Goal: Information Seeking & Learning: Learn about a topic

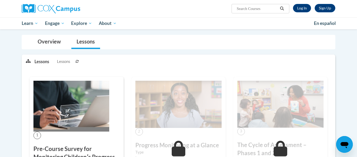
scroll to position [57, 0]
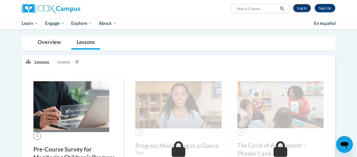
click at [307, 9] on link "Log In" at bounding box center [302, 8] width 18 height 8
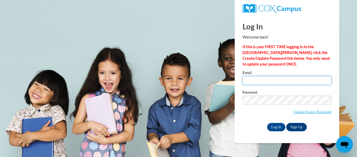
type input "d_anderson@vwcs.net"
click at [270, 82] on input "d_anderson@vwcs.net" at bounding box center [287, 80] width 89 height 9
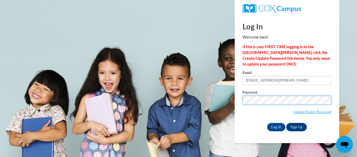
click at [267, 123] on input "Log In" at bounding box center [276, 127] width 18 height 8
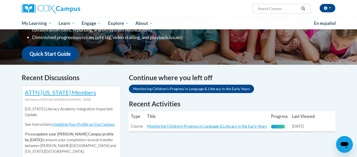
scroll to position [119, 0]
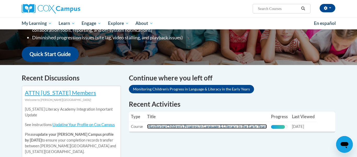
click at [223, 125] on link "Monitoring Children's Progress in Language & Literacy in the Early Years" at bounding box center [207, 126] width 120 height 4
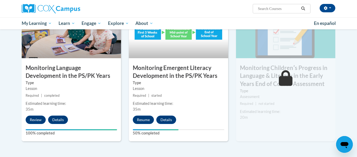
scroll to position [440, 0]
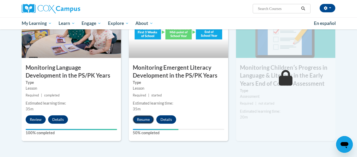
click at [150, 118] on button "Resume" at bounding box center [143, 119] width 21 height 8
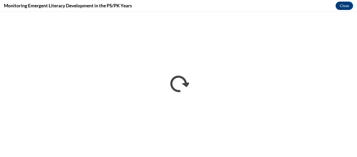
scroll to position [0, 0]
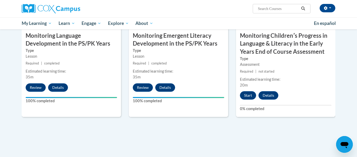
scroll to position [473, 0]
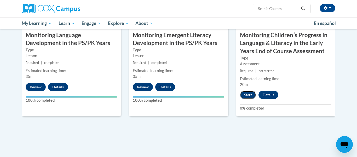
click at [246, 93] on button "Start" at bounding box center [248, 94] width 16 height 8
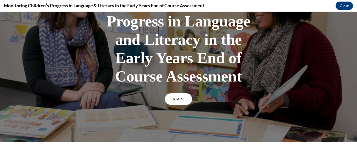
scroll to position [56, 0]
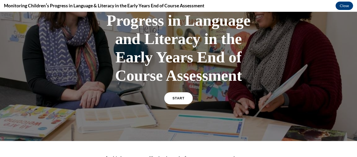
click at [183, 95] on link "START" at bounding box center [178, 98] width 29 height 12
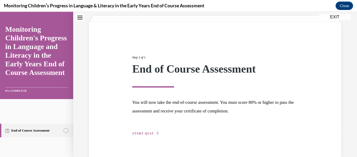
scroll to position [41, 0]
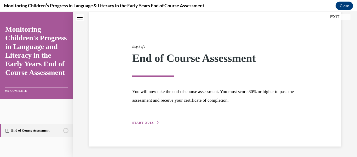
click at [155, 123] on button "START QUIZ" at bounding box center [145, 122] width 27 height 5
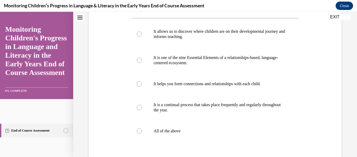
scroll to position [99, 0]
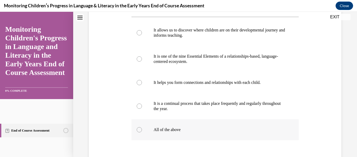
click at [145, 136] on label "All of the above" at bounding box center [216, 129] width 168 height 21
click at [142, 132] on input "All of the above" at bounding box center [139, 129] width 5 height 5
radio input "true"
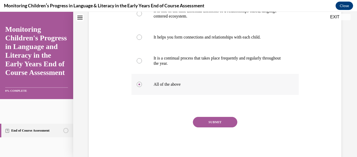
scroll to position [144, 0]
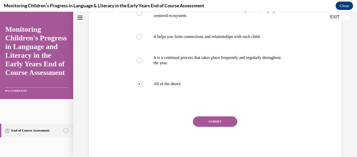
click at [215, 127] on button "SUBMIT" at bounding box center [215, 121] width 44 height 10
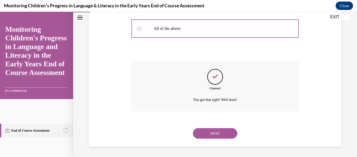
scroll to position [210, 0]
click at [215, 133] on button "NEXT" at bounding box center [215, 133] width 44 height 10
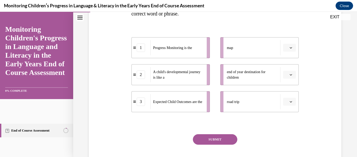
scroll to position [112, 0]
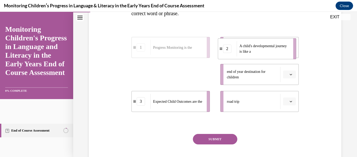
drag, startPoint x: 192, startPoint y: 71, endPoint x: 279, endPoint y: 46, distance: 90.8
click at [279, 46] on span "A child's developmental journey is like a" at bounding box center [265, 48] width 50 height 11
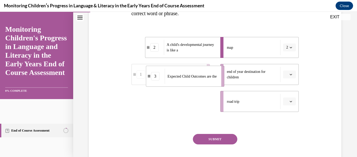
drag, startPoint x: 188, startPoint y: 97, endPoint x: 201, endPoint y: 66, distance: 33.9
click at [201, 66] on li "3 Expected Child Outcomes are the" at bounding box center [185, 76] width 78 height 21
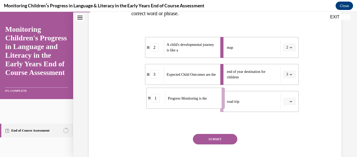
drag, startPoint x: 196, startPoint y: 98, endPoint x: 210, endPoint y: 96, distance: 13.7
click at [210, 96] on div "Progress Monitoring is the" at bounding box center [191, 97] width 53 height 15
click at [214, 142] on button "SUBMIT" at bounding box center [215, 139] width 44 height 10
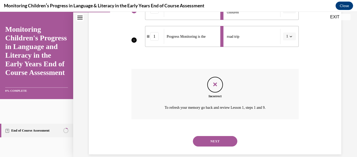
scroll to position [179, 0]
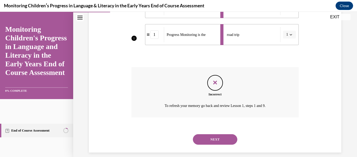
click at [214, 142] on button "NEXT" at bounding box center [215, 139] width 44 height 10
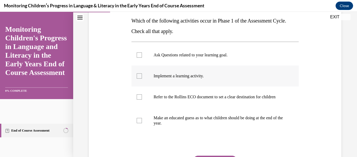
scroll to position [86, 0]
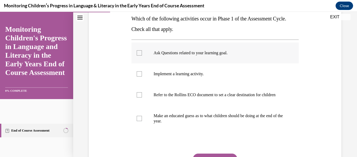
click at [206, 60] on label "Ask Questions related to your learning goal." at bounding box center [216, 52] width 168 height 21
click at [142, 55] on input "Ask Questions related to your learning goal." at bounding box center [139, 52] width 5 height 5
checkbox input "true"
click at [204, 71] on p "Implement a learning activity." at bounding box center [220, 73] width 132 height 5
click at [142, 71] on input "Implement a learning activity." at bounding box center [139, 73] width 5 height 5
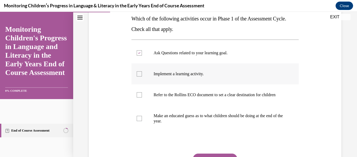
checkbox input "true"
click at [192, 123] on p "Make an educated guess as to what children should be doing at the end of the ye…" at bounding box center [220, 118] width 132 height 10
click at [142, 121] on input "Make an educated guess as to what children should be doing at the end of the ye…" at bounding box center [139, 118] width 5 height 5
checkbox input "true"
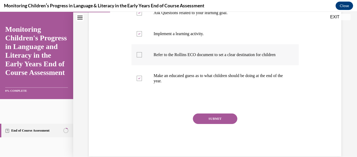
scroll to position [127, 0]
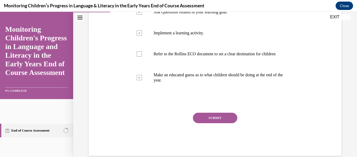
click at [200, 121] on button "SUBMIT" at bounding box center [215, 117] width 44 height 10
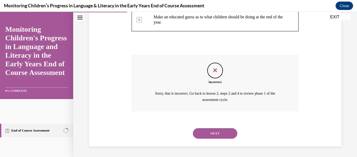
scroll to position [190, 0]
click at [203, 130] on button "NEXT" at bounding box center [215, 133] width 44 height 10
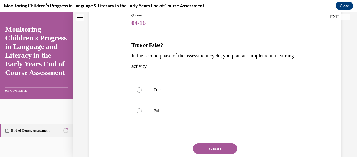
scroll to position [60, 0]
click at [141, 94] on label "True" at bounding box center [216, 89] width 168 height 21
click at [141, 92] on input "True" at bounding box center [139, 89] width 5 height 5
radio input "true"
click at [199, 156] on div "SUBMIT" at bounding box center [216, 156] width 168 height 26
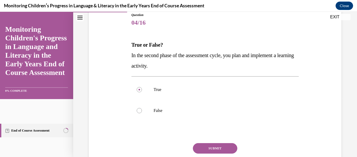
click at [199, 150] on button "SUBMIT" at bounding box center [215, 148] width 44 height 10
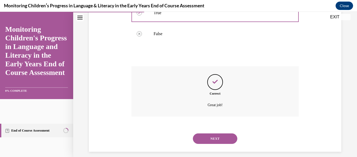
scroll to position [141, 0]
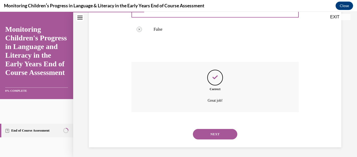
click at [203, 135] on button "NEXT" at bounding box center [215, 134] width 44 height 10
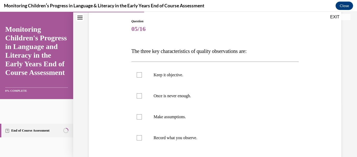
scroll to position [56, 0]
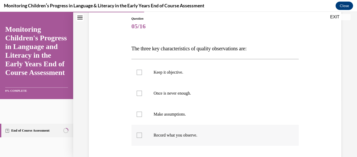
click at [143, 132] on label "Record what you observe." at bounding box center [216, 134] width 168 height 21
click at [142, 132] on input "Record what you observe." at bounding box center [139, 134] width 5 height 5
checkbox input "true"
click at [140, 72] on div at bounding box center [139, 72] width 5 height 5
click at [140, 72] on input "Keep it objective." at bounding box center [139, 72] width 5 height 5
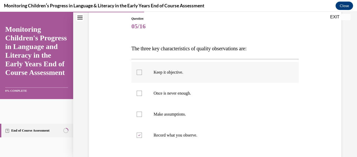
checkbox input "true"
click at [141, 89] on label "Once is never enough." at bounding box center [216, 93] width 168 height 21
click at [141, 90] on input "Once is never enough." at bounding box center [139, 92] width 5 height 5
checkbox input "true"
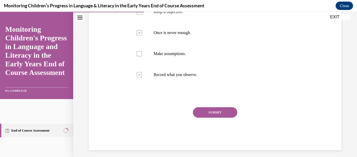
click at [216, 113] on button "SUBMIT" at bounding box center [215, 112] width 44 height 10
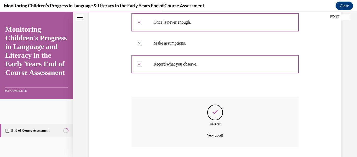
scroll to position [163, 0]
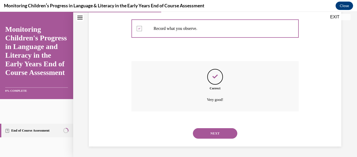
click at [213, 127] on div "NEXT" at bounding box center [216, 133] width 168 height 21
click at [213, 131] on button "NEXT" at bounding box center [215, 133] width 44 height 10
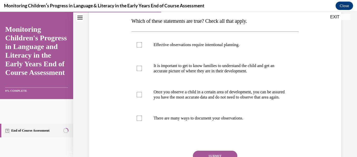
scroll to position [86, 0]
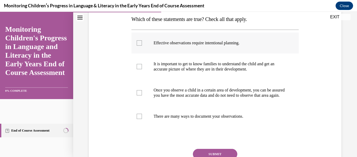
click at [147, 42] on label "Effective observations require intentional planning." at bounding box center [216, 42] width 168 height 21
click at [142, 42] on input "Effective observations require intentional planning." at bounding box center [139, 42] width 5 height 5
checkbox input "true"
click at [144, 66] on label "It is important to get to know families to understand the child and get an accu…" at bounding box center [216, 66] width 168 height 26
click at [142, 66] on input "It is important to get to know families to understand the child and get an accu…" at bounding box center [139, 66] width 5 height 5
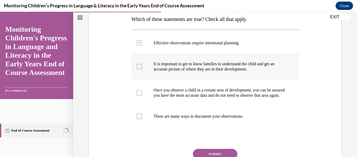
checkbox input "true"
click at [137, 119] on div at bounding box center [139, 115] width 5 height 5
click at [137, 119] on input "There are many ways to document your observations." at bounding box center [139, 115] width 5 height 5
checkbox input "true"
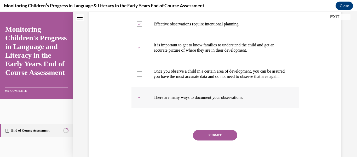
scroll to position [107, 0]
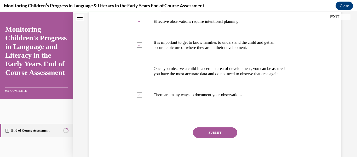
click at [198, 135] on button "SUBMIT" at bounding box center [215, 132] width 44 height 10
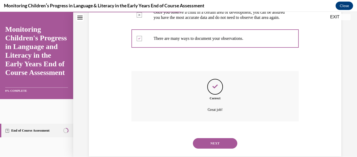
scroll to position [179, 0]
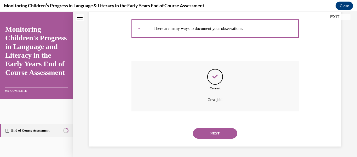
click at [198, 135] on button "NEXT" at bounding box center [215, 133] width 44 height 10
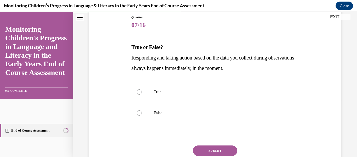
scroll to position [58, 0]
click at [171, 117] on label "False" at bounding box center [216, 112] width 168 height 21
click at [142, 115] on input "False" at bounding box center [139, 112] width 5 height 5
radio input "true"
click at [209, 151] on button "SUBMIT" at bounding box center [215, 150] width 44 height 10
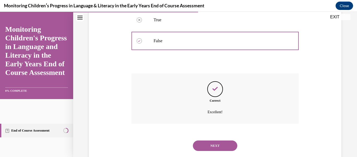
scroll to position [130, 0]
click at [209, 149] on button "NEXT" at bounding box center [215, 145] width 44 height 10
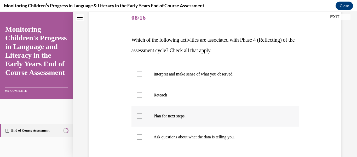
scroll to position [65, 0]
click at [144, 74] on label "Interpret and make sense of what you observed." at bounding box center [216, 74] width 168 height 21
click at [142, 74] on input "Interpret and make sense of what you observed." at bounding box center [139, 74] width 5 height 5
checkbox input "true"
click at [141, 117] on div at bounding box center [139, 116] width 5 height 5
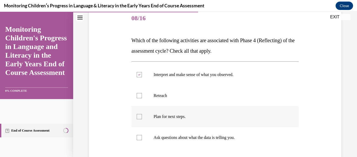
click at [141, 117] on input "Plan for next steps." at bounding box center [139, 116] width 5 height 5
checkbox input "true"
click at [143, 135] on label "Ask questions about what the data is telling you." at bounding box center [216, 137] width 168 height 21
click at [142, 135] on input "Ask questions about what the data is telling you." at bounding box center [139, 137] width 5 height 5
checkbox input "true"
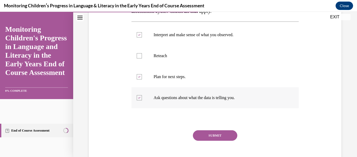
scroll to position [113, 0]
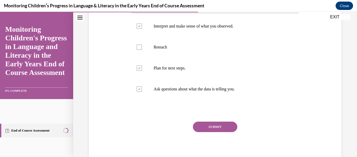
click at [198, 126] on button "SUBMIT" at bounding box center [215, 126] width 44 height 10
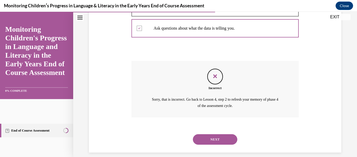
scroll to position [180, 0]
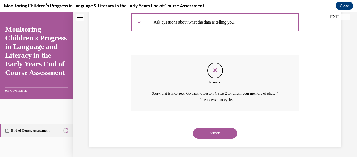
click at [201, 130] on button "NEXT" at bounding box center [215, 133] width 44 height 10
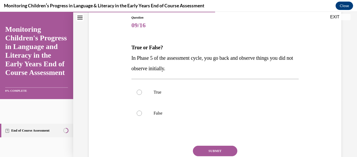
scroll to position [58, 0]
click at [158, 95] on label "True" at bounding box center [216, 91] width 168 height 21
click at [142, 94] on input "True" at bounding box center [139, 91] width 5 height 5
radio input "true"
click at [197, 147] on button "SUBMIT" at bounding box center [215, 150] width 44 height 10
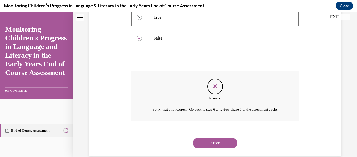
scroll to position [128, 0]
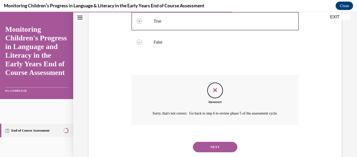
click at [197, 147] on button "NEXT" at bounding box center [215, 146] width 44 height 10
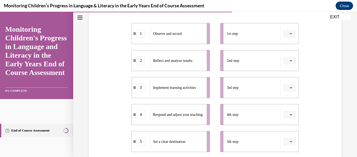
scroll to position [105, 0]
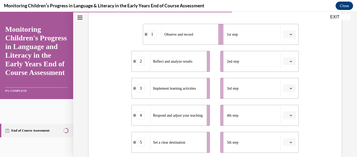
drag, startPoint x: 200, startPoint y: 36, endPoint x: 212, endPoint y: 36, distance: 11.5
click at [212, 36] on div "Observe and record" at bounding box center [188, 34] width 53 height 15
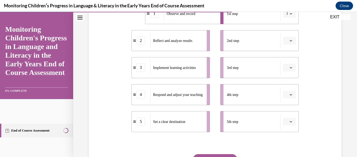
scroll to position [127, 0]
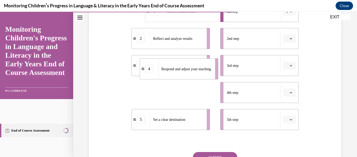
drag, startPoint x: 204, startPoint y: 89, endPoint x: 214, endPoint y: 64, distance: 27.1
click at [214, 64] on li "4 Respond and adjust your teaching" at bounding box center [179, 68] width 78 height 21
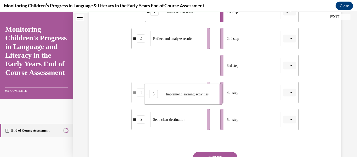
drag, startPoint x: 196, startPoint y: 66, endPoint x: 208, endPoint y: 95, distance: 31.1
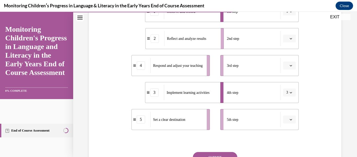
drag, startPoint x: 199, startPoint y: 41, endPoint x: 213, endPoint y: 41, distance: 14.1
click at [213, 41] on div "Reflect and analyze results" at bounding box center [190, 38] width 53 height 15
click at [198, 88] on div "Implement learning activities" at bounding box center [190, 92] width 53 height 15
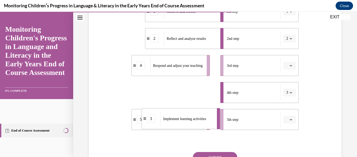
drag, startPoint x: 198, startPoint y: 88, endPoint x: 194, endPoint y: 114, distance: 26.6
click at [194, 114] on div "Implement learning activities" at bounding box center [187, 118] width 53 height 15
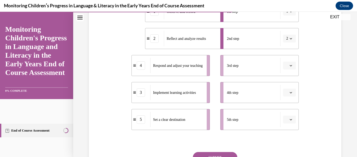
click at [179, 99] on ul "1 Observe and record 2 Reflect and analyze results 4 Respond and adjust your te…" at bounding box center [174, 65] width 84 height 129
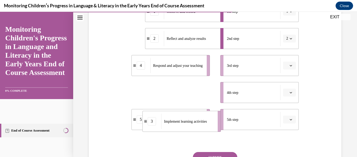
drag, startPoint x: 179, startPoint y: 97, endPoint x: 189, endPoint y: 128, distance: 32.2
click at [189, 128] on div "Implement learning activities" at bounding box center [187, 120] width 53 height 15
drag, startPoint x: 201, startPoint y: 100, endPoint x: 217, endPoint y: 126, distance: 31.3
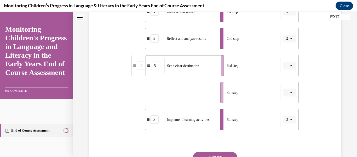
drag, startPoint x: 200, startPoint y: 93, endPoint x: 215, endPoint y: 64, distance: 32.3
click at [215, 64] on div "Set a clear destination" at bounding box center [190, 65] width 53 height 15
drag, startPoint x: 201, startPoint y: 98, endPoint x: 216, endPoint y: 98, distance: 15.4
click at [216, 98] on div "Respond and adjust your teaching" at bounding box center [192, 91] width 53 height 15
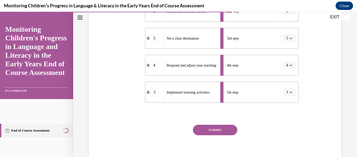
scroll to position [157, 0]
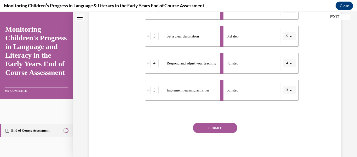
click at [210, 127] on button "SUBMIT" at bounding box center [215, 127] width 44 height 10
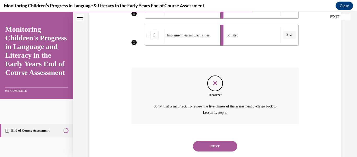
scroll to position [224, 0]
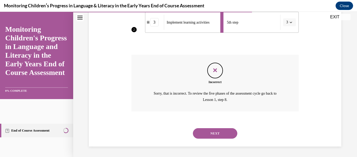
click at [208, 132] on button "NEXT" at bounding box center [215, 133] width 44 height 10
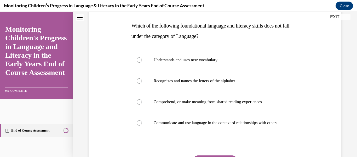
scroll to position [79, 0]
click at [211, 104] on p "Comprehend, or make meaning from shared reading experiences." at bounding box center [220, 101] width 132 height 5
click at [142, 104] on input "Comprehend, or make meaning from shared reading experiences." at bounding box center [139, 101] width 5 height 5
radio input "true"
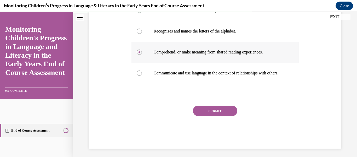
scroll to position [130, 0]
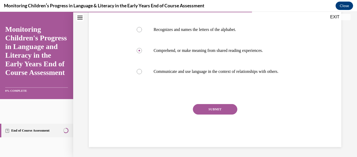
click at [209, 110] on button "SUBMIT" at bounding box center [215, 109] width 44 height 10
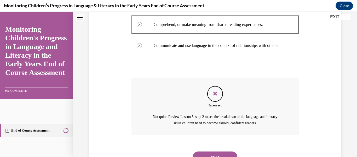
scroll to position [185, 0]
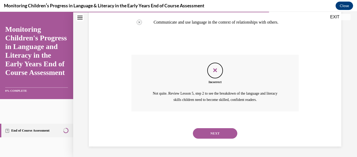
click at [208, 129] on button "NEXT" at bounding box center [215, 133] width 44 height 10
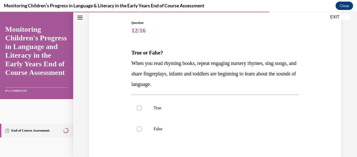
scroll to position [52, 0]
click at [165, 108] on p "True" at bounding box center [220, 107] width 132 height 5
click at [142, 108] on input "True" at bounding box center [139, 107] width 5 height 5
radio input "true"
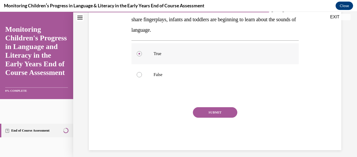
scroll to position [110, 0]
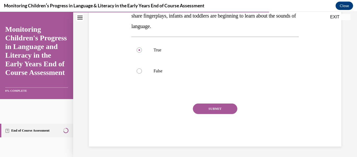
click at [205, 111] on button "SUBMIT" at bounding box center [215, 108] width 44 height 10
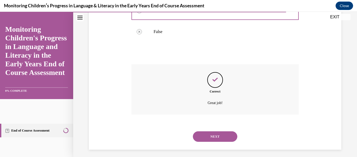
scroll to position [152, 0]
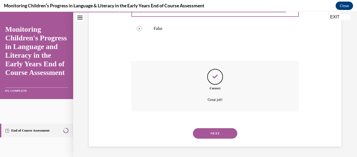
click at [202, 129] on button "NEXT" at bounding box center [215, 133] width 44 height 10
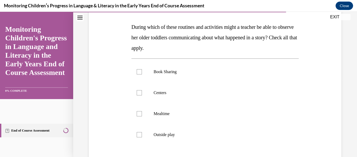
scroll to position [78, 0]
click at [154, 73] on p "Book Sharing" at bounding box center [220, 71] width 132 height 5
click at [142, 73] on input "Book Sharing" at bounding box center [139, 71] width 5 height 5
checkbox input "true"
click at [152, 92] on label "Centers" at bounding box center [216, 92] width 168 height 21
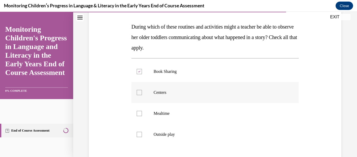
click at [142, 92] on input "Centers" at bounding box center [139, 92] width 5 height 5
checkbox input "true"
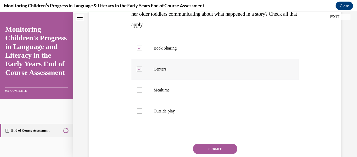
scroll to position [103, 0]
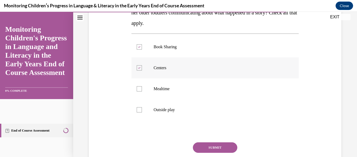
click at [152, 92] on label "Mealtime" at bounding box center [216, 88] width 168 height 21
click at [142, 91] on input "Mealtime" at bounding box center [139, 88] width 5 height 5
checkbox input "true"
click at [152, 116] on label "Outside play" at bounding box center [216, 109] width 168 height 21
click at [142, 112] on input "Outside play" at bounding box center [139, 109] width 5 height 5
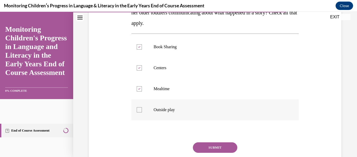
checkbox input "true"
click at [227, 146] on button "SUBMIT" at bounding box center [215, 147] width 44 height 10
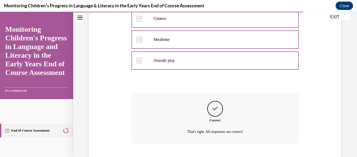
scroll to position [184, 0]
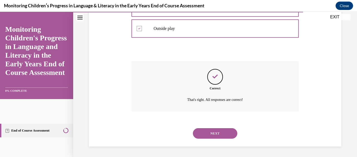
click at [226, 134] on button "NEXT" at bounding box center [215, 133] width 44 height 10
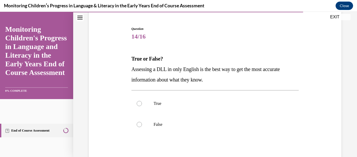
scroll to position [47, 0]
click at [166, 124] on p "False" at bounding box center [220, 123] width 132 height 5
click at [142, 124] on input "False" at bounding box center [139, 123] width 5 height 5
radio input "true"
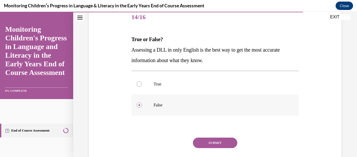
scroll to position [66, 0]
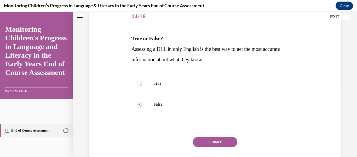
click at [198, 140] on button "SUBMIT" at bounding box center [215, 141] width 44 height 10
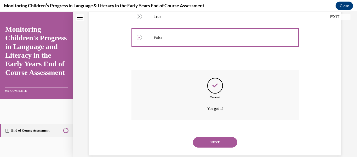
scroll to position [142, 0]
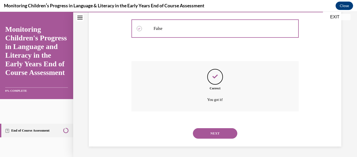
click at [200, 134] on button "NEXT" at bounding box center [215, 133] width 44 height 10
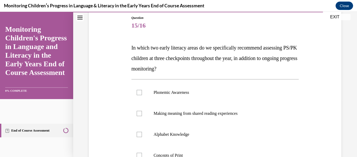
scroll to position [59, 0]
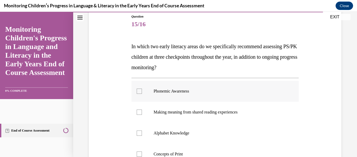
click at [186, 92] on p "Phonemic Awareness" at bounding box center [220, 90] width 132 height 5
click at [142, 92] on input "Phonemic Awareness" at bounding box center [139, 90] width 5 height 5
checkbox input "true"
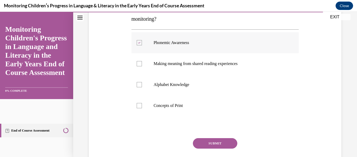
scroll to position [108, 0]
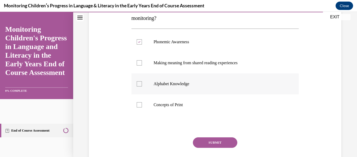
click at [184, 84] on p "Alphabet Knowledge" at bounding box center [220, 83] width 132 height 5
click at [142, 84] on input "Alphabet Knowledge" at bounding box center [139, 83] width 5 height 5
checkbox input "true"
click at [198, 138] on button "SUBMIT" at bounding box center [215, 142] width 44 height 10
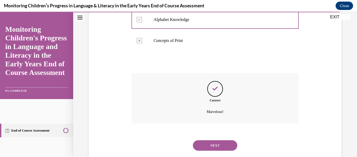
scroll to position [176, 0]
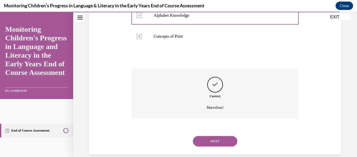
click at [198, 138] on button "NEXT" at bounding box center [215, 141] width 44 height 10
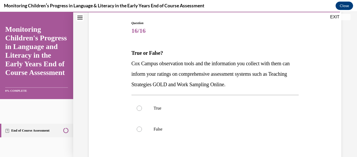
scroll to position [54, 0]
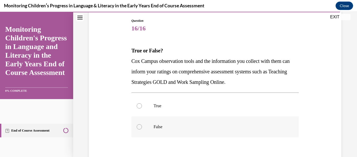
click at [141, 129] on label "False" at bounding box center [216, 126] width 168 height 21
click at [141, 129] on input "False" at bounding box center [139, 126] width 5 height 5
radio input "true"
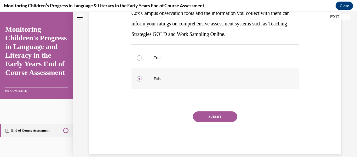
scroll to position [103, 0]
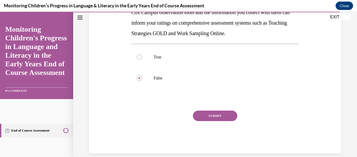
click at [212, 117] on button "SUBMIT" at bounding box center [215, 115] width 44 height 10
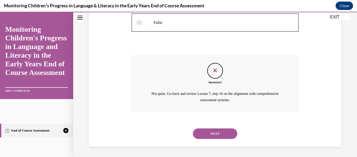
scroll to position [159, 0]
click at [210, 129] on button "NEXT" at bounding box center [215, 133] width 44 height 10
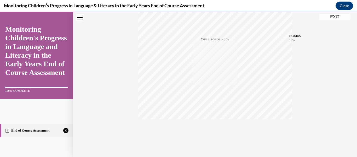
scroll to position [123, 0]
click at [213, 126] on icon "button" at bounding box center [215, 125] width 19 height 6
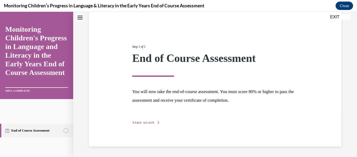
click at [158, 121] on icon "button" at bounding box center [158, 122] width 3 height 3
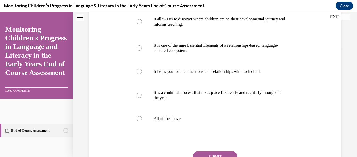
scroll to position [111, 0]
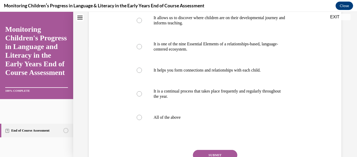
click at [158, 121] on label "All of the above" at bounding box center [216, 117] width 168 height 21
click at [142, 120] on input "All of the above" at bounding box center [139, 117] width 5 height 5
radio input "true"
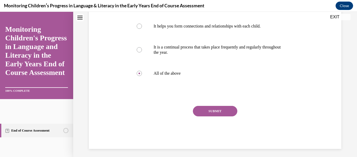
click at [200, 116] on button "SUBMIT" at bounding box center [215, 111] width 44 height 10
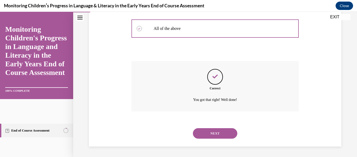
scroll to position [210, 0]
click at [202, 131] on button "NEXT" at bounding box center [215, 133] width 44 height 10
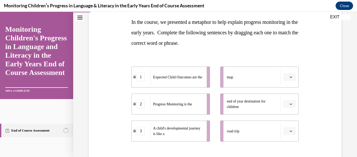
scroll to position [83, 0]
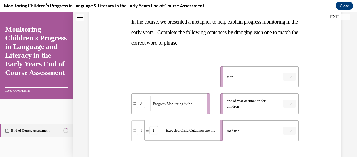
drag, startPoint x: 201, startPoint y: 75, endPoint x: 214, endPoint y: 128, distance: 54.9
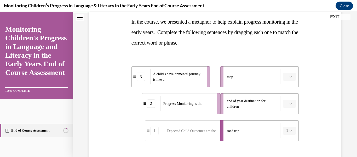
drag, startPoint x: 203, startPoint y: 113, endPoint x: 215, endPoint y: 113, distance: 12.0
click at [215, 113] on li "2 Progress Monitoring is the" at bounding box center [181, 103] width 78 height 21
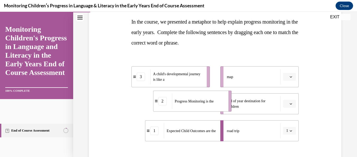
drag, startPoint x: 184, startPoint y: 102, endPoint x: 204, endPoint y: 100, distance: 20.2
click at [204, 100] on span "Progress Monitoring is the" at bounding box center [194, 101] width 39 height 4
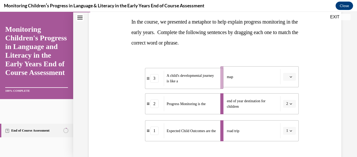
drag, startPoint x: 201, startPoint y: 75, endPoint x: 215, endPoint y: 77, distance: 13.7
click at [215, 77] on span "A child's developmental journey is like a" at bounding box center [192, 78] width 50 height 11
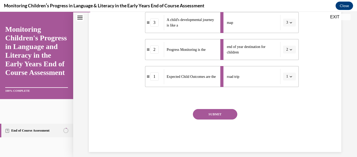
scroll to position [143, 0]
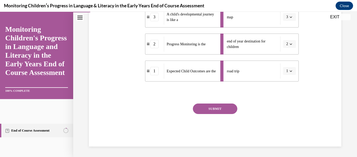
click at [210, 110] on button "SUBMIT" at bounding box center [215, 108] width 44 height 10
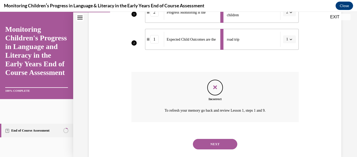
scroll to position [185, 0]
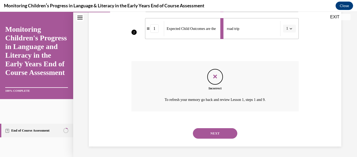
click at [208, 133] on button "NEXT" at bounding box center [215, 133] width 44 height 10
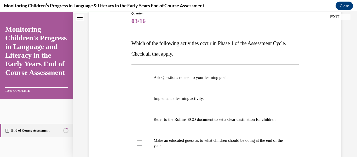
scroll to position [62, 0]
click at [168, 71] on label "Ask Questions related to your learning goal." at bounding box center [216, 76] width 168 height 21
click at [142, 74] on input "Ask Questions related to your learning goal." at bounding box center [139, 76] width 5 height 5
checkbox input "true"
click at [157, 116] on p "Refer to the Rollins ECO document to set a clear destination for children" at bounding box center [220, 118] width 132 height 5
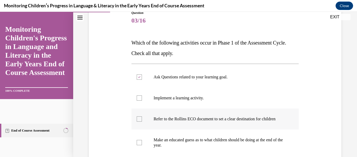
click at [142, 116] on input "Refer to the Rollins ECO document to set a clear destination for children" at bounding box center [139, 118] width 5 height 5
checkbox input "true"
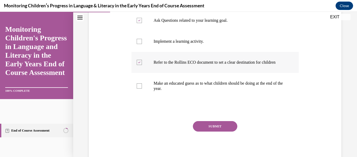
scroll to position [120, 0]
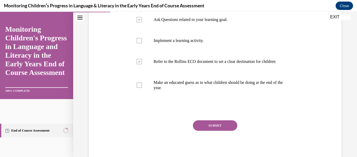
click at [212, 130] on button "SUBMIT" at bounding box center [215, 125] width 44 height 10
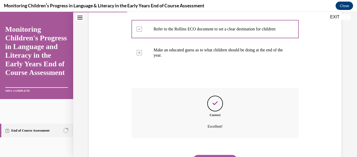
scroll to position [184, 0]
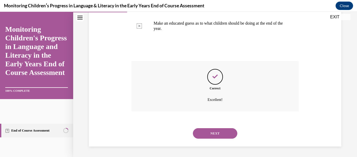
click at [212, 130] on button "NEXT" at bounding box center [215, 133] width 44 height 10
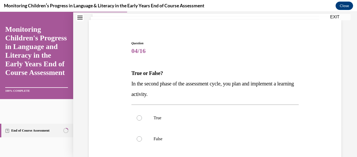
scroll to position [33, 0]
click at [203, 120] on label "True" at bounding box center [216, 116] width 168 height 21
click at [142, 120] on input "True" at bounding box center [139, 116] width 5 height 5
radio input "true"
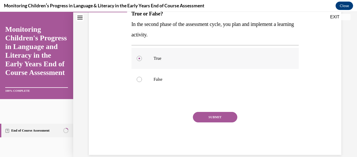
click at [203, 120] on button "SUBMIT" at bounding box center [215, 117] width 44 height 10
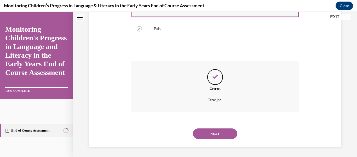
scroll to position [142, 0]
click at [201, 132] on button "NEXT" at bounding box center [215, 133] width 44 height 10
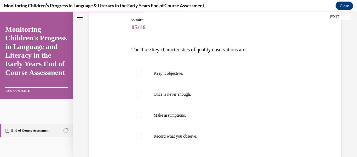
scroll to position [56, 0]
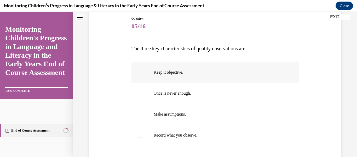
click at [183, 73] on p "Keep it objective." at bounding box center [220, 72] width 132 height 5
click at [142, 73] on input "Keep it objective." at bounding box center [139, 72] width 5 height 5
checkbox input "true"
click at [181, 87] on label "Once is never enough." at bounding box center [216, 93] width 168 height 21
click at [142, 90] on input "Once is never enough." at bounding box center [139, 92] width 5 height 5
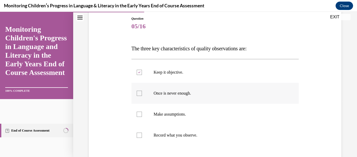
checkbox input "true"
click at [174, 130] on label "Record what you observe." at bounding box center [216, 134] width 168 height 21
click at [142, 132] on input "Record what you observe." at bounding box center [139, 134] width 5 height 5
checkbox input "true"
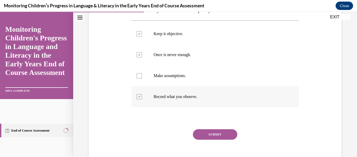
scroll to position [106, 0]
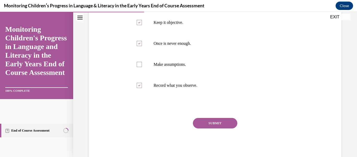
click at [205, 122] on button "SUBMIT" at bounding box center [215, 123] width 44 height 10
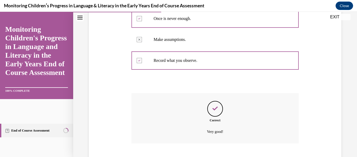
scroll to position [163, 0]
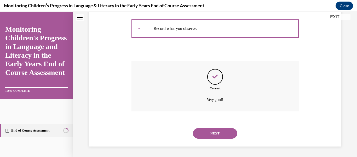
click at [204, 128] on button "NEXT" at bounding box center [215, 133] width 44 height 10
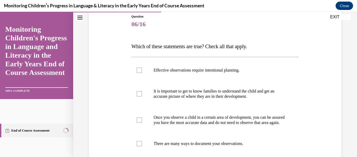
scroll to position [60, 0]
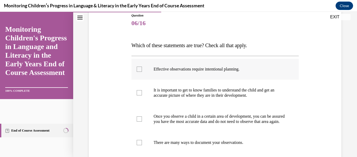
click at [185, 71] on p "Effective observations require intentional planning." at bounding box center [220, 68] width 132 height 5
click at [142, 71] on input "Effective observations require intentional planning." at bounding box center [139, 68] width 5 height 5
checkbox input "true"
click at [181, 89] on p "It is important to get to know families to understand the child and get an accu…" at bounding box center [220, 92] width 132 height 10
click at [142, 90] on input "It is important to get to know families to understand the child and get an accu…" at bounding box center [139, 92] width 5 height 5
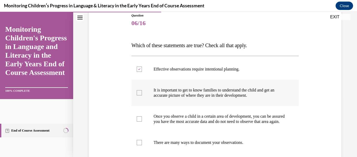
checkbox input "true"
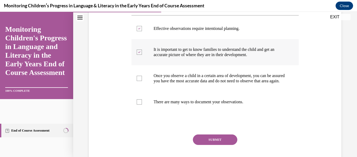
scroll to position [102, 0]
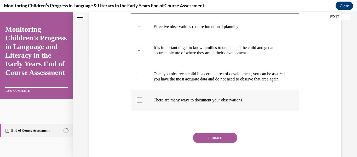
click at [179, 98] on label "There are many ways to document your observations." at bounding box center [216, 99] width 168 height 21
click at [142, 98] on input "There are many ways to document your observations." at bounding box center [139, 99] width 5 height 5
checkbox input "true"
click at [203, 140] on button "SUBMIT" at bounding box center [215, 137] width 44 height 10
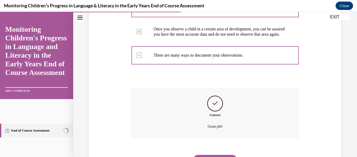
scroll to position [179, 0]
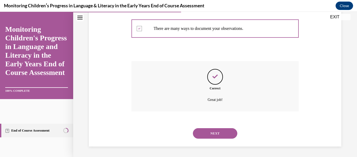
click at [203, 135] on button "NEXT" at bounding box center [215, 133] width 44 height 10
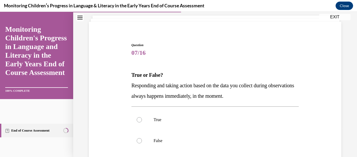
scroll to position [32, 0]
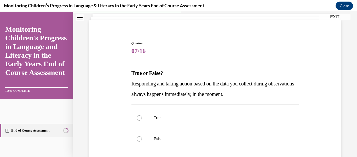
click at [203, 135] on label "False" at bounding box center [216, 138] width 168 height 21
click at [142, 136] on input "False" at bounding box center [139, 138] width 5 height 5
radio input "true"
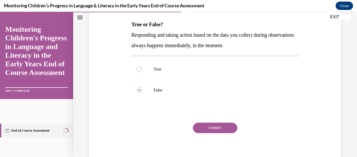
scroll to position [81, 0]
click at [203, 130] on button "SUBMIT" at bounding box center [215, 127] width 44 height 10
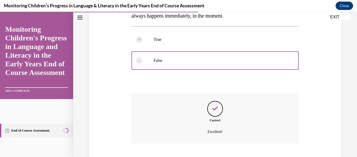
scroll to position [142, 0]
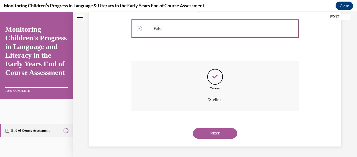
click at [203, 130] on button "NEXT" at bounding box center [215, 133] width 44 height 10
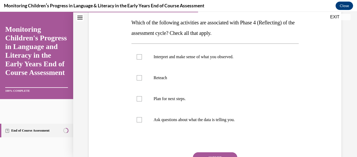
scroll to position [83, 0]
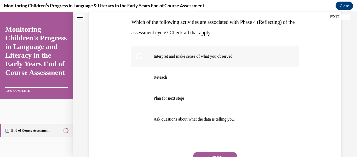
click at [199, 56] on p "Interpret and make sense of what you observed." at bounding box center [220, 56] width 132 height 5
click at [142, 56] on input "Interpret and make sense of what you observed." at bounding box center [139, 56] width 5 height 5
checkbox input "true"
click at [178, 96] on p "Plan for next steps." at bounding box center [220, 97] width 132 height 5
click at [142, 96] on input "Plan for next steps." at bounding box center [139, 97] width 5 height 5
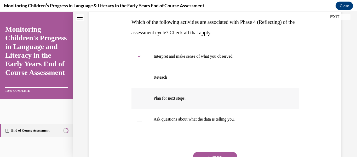
checkbox input "true"
click at [171, 118] on p "Ask questions about what the data is telling you." at bounding box center [220, 118] width 132 height 5
click at [142, 118] on input "Ask questions about what the data is telling you." at bounding box center [139, 118] width 5 height 5
checkbox input "true"
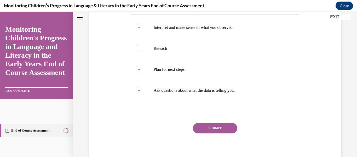
scroll to position [111, 0]
click at [207, 128] on button "SUBMIT" at bounding box center [215, 128] width 44 height 10
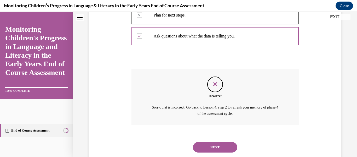
scroll to position [180, 0]
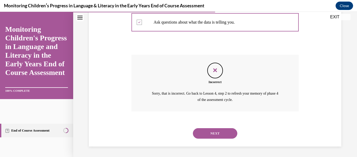
click at [207, 128] on button "NEXT" at bounding box center [215, 133] width 44 height 10
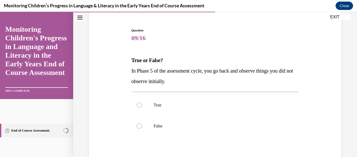
scroll to position [45, 0]
click at [194, 122] on label "False" at bounding box center [216, 125] width 168 height 21
click at [142, 123] on input "False" at bounding box center [139, 125] width 5 height 5
radio input "true"
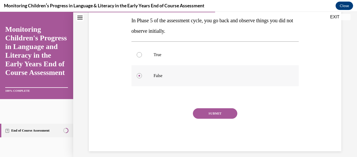
scroll to position [96, 0]
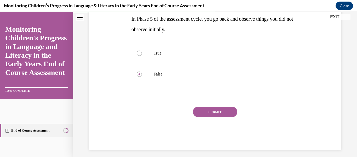
click at [198, 113] on button "SUBMIT" at bounding box center [215, 111] width 44 height 10
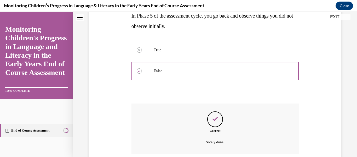
scroll to position [142, 0]
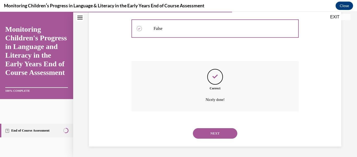
click at [200, 132] on button "NEXT" at bounding box center [215, 133] width 44 height 10
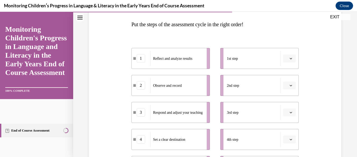
scroll to position [82, 0]
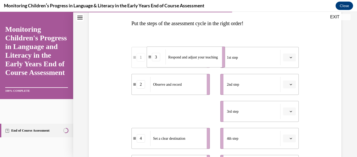
drag, startPoint x: 192, startPoint y: 118, endPoint x: 207, endPoint y: 64, distance: 56.1
click at [207, 64] on div "Respond and adjust your teaching" at bounding box center [192, 56] width 53 height 15
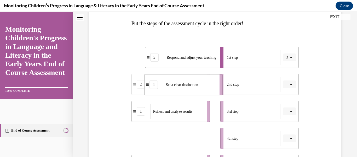
drag, startPoint x: 181, startPoint y: 134, endPoint x: 194, endPoint y: 80, distance: 55.4
click at [194, 80] on div "Set a clear destination" at bounding box center [189, 84] width 53 height 15
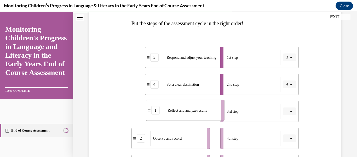
drag, startPoint x: 191, startPoint y: 118, endPoint x: 206, endPoint y: 116, distance: 14.7
click at [206, 116] on div "Reflect and analyze results" at bounding box center [191, 110] width 53 height 15
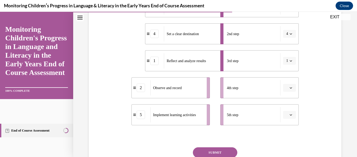
scroll to position [134, 0]
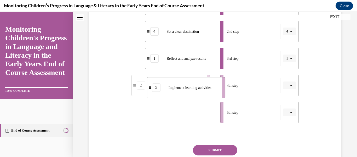
drag, startPoint x: 206, startPoint y: 116, endPoint x: 220, endPoint y: 90, distance: 29.6
click at [220, 90] on li "5 Implement learning activities" at bounding box center [186, 87] width 78 height 21
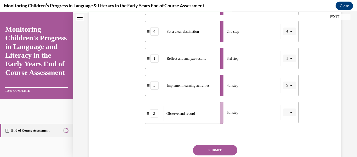
drag, startPoint x: 204, startPoint y: 110, endPoint x: 218, endPoint y: 111, distance: 13.9
click at [218, 111] on li "2 Observe and record" at bounding box center [184, 113] width 78 height 21
click at [216, 148] on button "SUBMIT" at bounding box center [215, 150] width 44 height 10
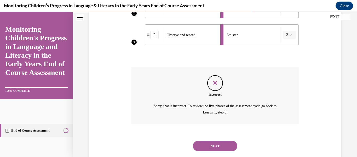
scroll to position [213, 0]
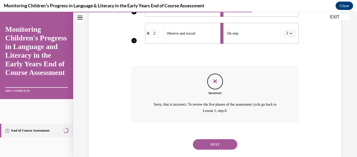
click at [216, 145] on button "NEXT" at bounding box center [215, 144] width 44 height 10
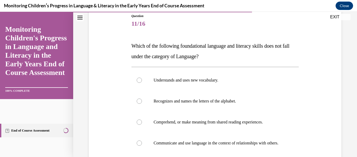
scroll to position [61, 0]
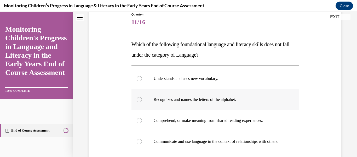
click at [201, 92] on label "Recognizes and names the letters of the alphabet." at bounding box center [216, 99] width 168 height 21
click at [142, 97] on input "Recognizes and names the letters of the alphabet." at bounding box center [139, 99] width 5 height 5
radio input "true"
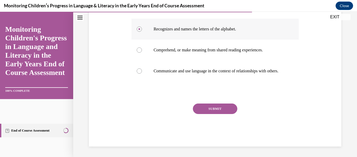
scroll to position [136, 0]
click at [200, 109] on button "SUBMIT" at bounding box center [215, 108] width 44 height 10
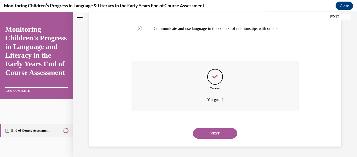
scroll to position [179, 0]
click at [197, 136] on button "NEXT" at bounding box center [215, 133] width 44 height 10
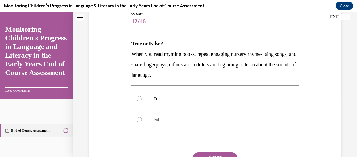
scroll to position [63, 0]
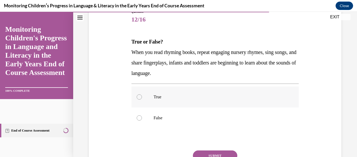
click at [155, 97] on p "True" at bounding box center [220, 96] width 132 height 5
click at [142, 97] on input "True" at bounding box center [139, 96] width 5 height 5
radio input "true"
click at [223, 154] on button "SUBMIT" at bounding box center [215, 155] width 44 height 10
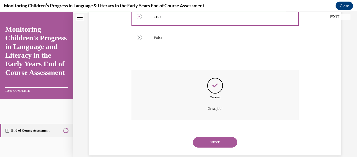
scroll to position [152, 0]
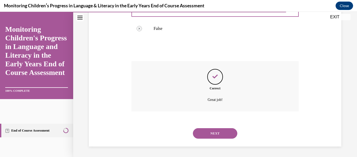
click at [219, 134] on button "NEXT" at bounding box center [215, 133] width 44 height 10
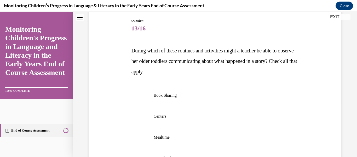
scroll to position [57, 0]
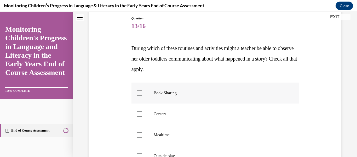
click at [210, 93] on p "Book Sharing" at bounding box center [220, 92] width 132 height 5
click at [142, 93] on input "Book Sharing" at bounding box center [139, 92] width 5 height 5
checkbox input "true"
click at [190, 131] on label "Mealtime" at bounding box center [216, 134] width 168 height 21
click at [142, 132] on input "Mealtime" at bounding box center [139, 134] width 5 height 5
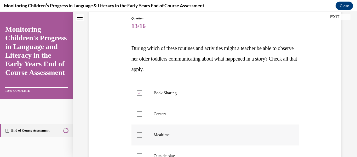
checkbox input "true"
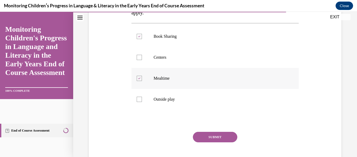
scroll to position [115, 0]
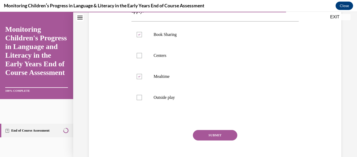
click at [197, 134] on button "SUBMIT" at bounding box center [215, 135] width 44 height 10
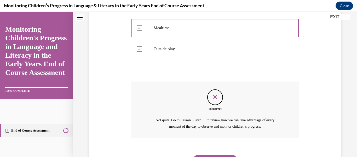
scroll to position [190, 0]
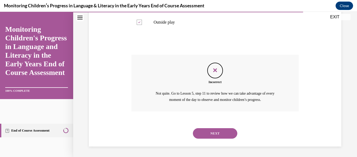
click at [198, 135] on button "NEXT" at bounding box center [215, 133] width 44 height 10
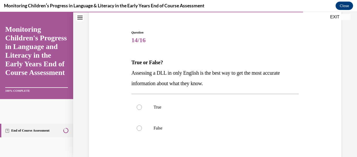
scroll to position [43, 0]
click at [198, 135] on label "False" at bounding box center [216, 127] width 168 height 21
click at [142, 130] on input "False" at bounding box center [139, 126] width 5 height 5
radio input "true"
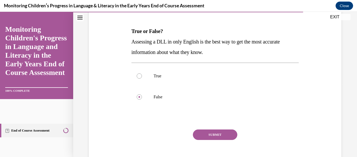
click at [198, 135] on button "SUBMIT" at bounding box center [215, 134] width 44 height 10
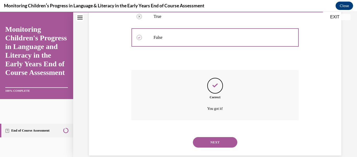
scroll to position [142, 0]
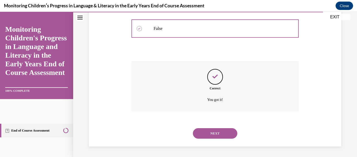
click at [198, 135] on button "NEXT" at bounding box center [215, 133] width 44 height 10
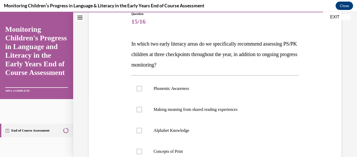
scroll to position [62, 0]
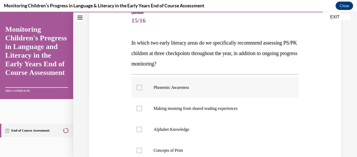
click at [194, 86] on p "Phonemic Awareness" at bounding box center [220, 87] width 132 height 5
click at [142, 86] on input "Phonemic Awareness" at bounding box center [139, 87] width 5 height 5
checkbox input "true"
click at [180, 134] on label "Alphabet Knowledge" at bounding box center [216, 129] width 168 height 21
click at [142, 132] on input "Alphabet Knowledge" at bounding box center [139, 129] width 5 height 5
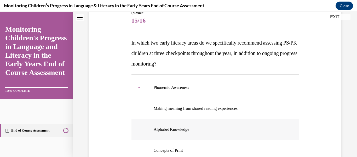
checkbox input "true"
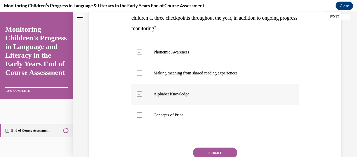
scroll to position [100, 0]
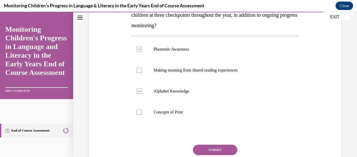
click at [197, 147] on button "SUBMIT" at bounding box center [215, 149] width 44 height 10
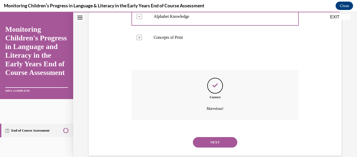
scroll to position [184, 0]
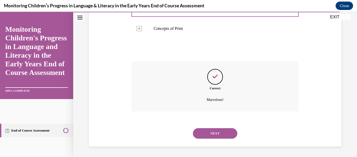
click at [208, 135] on button "NEXT" at bounding box center [215, 133] width 44 height 10
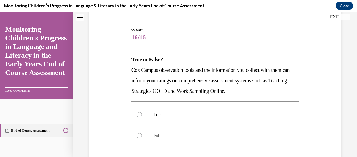
scroll to position [47, 0]
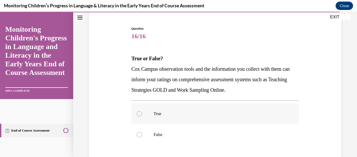
click at [196, 116] on label "True" at bounding box center [216, 113] width 168 height 21
click at [142, 116] on input "True" at bounding box center [139, 113] width 5 height 5
radio input "true"
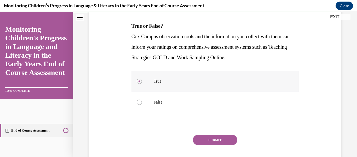
scroll to position [82, 0]
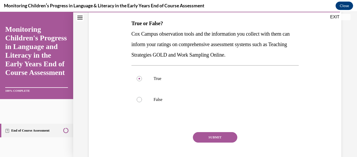
click at [204, 136] on button "SUBMIT" at bounding box center [215, 137] width 44 height 10
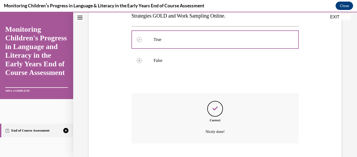
scroll to position [152, 0]
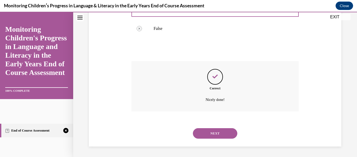
click at [204, 136] on button "NEXT" at bounding box center [215, 133] width 44 height 10
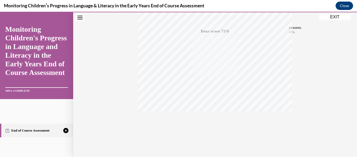
scroll to position [123, 0]
click at [217, 122] on icon "button" at bounding box center [215, 125] width 19 height 6
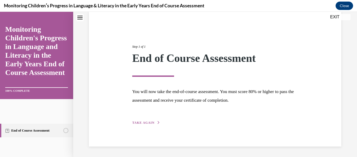
scroll to position [41, 0]
click at [154, 120] on button "TAKE AGAIN" at bounding box center [146, 122] width 28 height 5
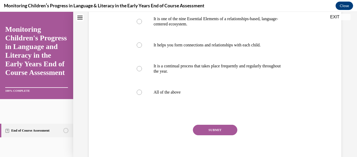
scroll to position [136, 0]
click at [143, 101] on label "All of the above" at bounding box center [216, 91] width 168 height 21
click at [142, 94] on input "All of the above" at bounding box center [139, 91] width 5 height 5
radio input "true"
click at [210, 135] on button "SUBMIT" at bounding box center [215, 129] width 44 height 10
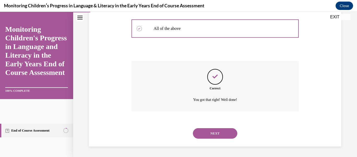
scroll to position [210, 0]
click at [213, 131] on button "NEXT" at bounding box center [215, 133] width 44 height 10
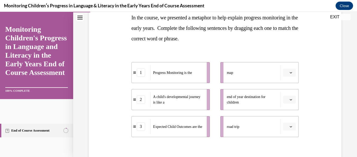
scroll to position [88, 0]
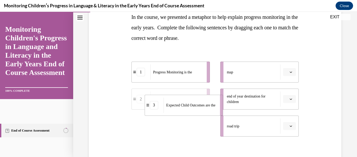
drag, startPoint x: 197, startPoint y: 123, endPoint x: 209, endPoint y: 101, distance: 24.9
click at [209, 103] on span "Expected Child Outcomes are the" at bounding box center [190, 105] width 49 height 4
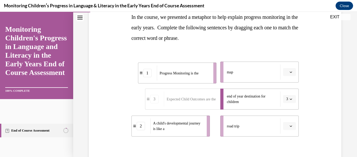
drag, startPoint x: 201, startPoint y: 80, endPoint x: 207, endPoint y: 81, distance: 6.1
click at [207, 81] on li "1 Progress Monitoring is the" at bounding box center [177, 72] width 78 height 21
drag, startPoint x: 203, startPoint y: 78, endPoint x: 216, endPoint y: 79, distance: 13.1
click at [216, 79] on div "Progress Monitoring is the" at bounding box center [189, 72] width 53 height 15
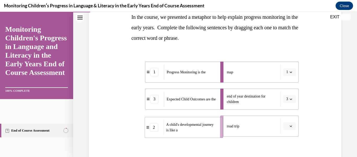
drag, startPoint x: 197, startPoint y: 133, endPoint x: 211, endPoint y: 134, distance: 14.2
click at [211, 134] on div "A child's developmental journey is like a" at bounding box center [189, 127] width 53 height 15
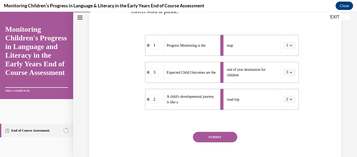
click at [211, 134] on button "SUBMIT" at bounding box center [215, 137] width 44 height 10
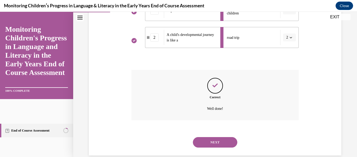
scroll to position [185, 0]
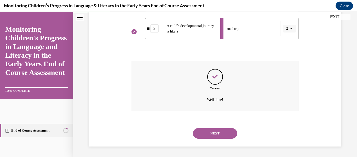
click at [211, 134] on button "NEXT" at bounding box center [215, 133] width 44 height 10
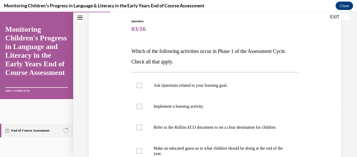
scroll to position [62, 0]
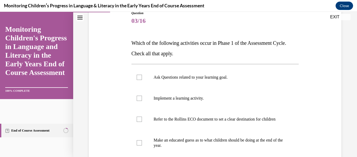
click at [192, 121] on p "Refer to the Rollins ECO document to set a clear destination for children" at bounding box center [220, 118] width 132 height 5
click at [142, 121] on input "Refer to the Rollins ECO document to set a clear destination for children" at bounding box center [139, 118] width 5 height 5
checkbox input "true"
click at [198, 78] on p "Ask Questions related to your learning goal." at bounding box center [220, 77] width 132 height 5
click at [142, 78] on input "Ask Questions related to your learning goal." at bounding box center [139, 77] width 5 height 5
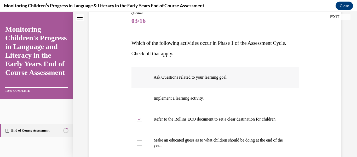
checkbox input "true"
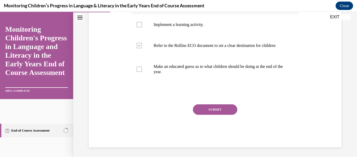
scroll to position [141, 0]
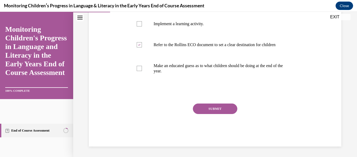
click at [205, 110] on button "SUBMIT" at bounding box center [215, 108] width 44 height 10
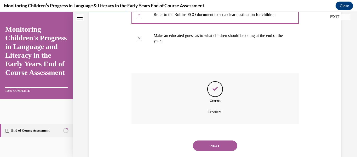
scroll to position [184, 0]
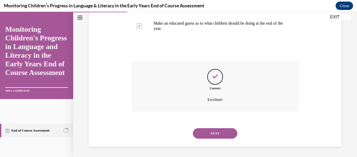
click at [203, 131] on button "NEXT" at bounding box center [215, 133] width 44 height 10
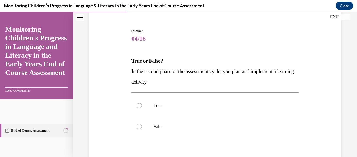
scroll to position [45, 0]
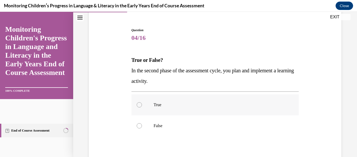
click at [191, 106] on p "True" at bounding box center [220, 104] width 132 height 5
click at [142, 106] on input "True" at bounding box center [139, 104] width 5 height 5
radio input "true"
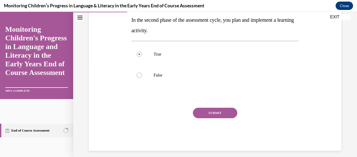
click at [198, 111] on button "SUBMIT" at bounding box center [215, 112] width 44 height 10
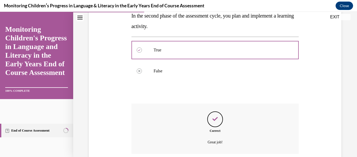
scroll to position [142, 0]
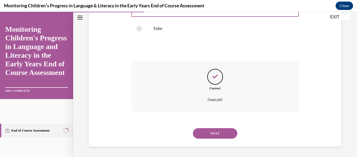
click at [201, 130] on button "NEXT" at bounding box center [215, 133] width 44 height 10
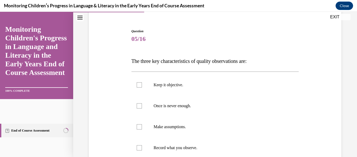
scroll to position [44, 0]
click at [187, 80] on label "Keep it objective." at bounding box center [216, 84] width 168 height 21
click at [142, 82] on input "Keep it objective." at bounding box center [139, 84] width 5 height 5
checkbox input "true"
click at [184, 103] on p "Once is never enough." at bounding box center [220, 105] width 132 height 5
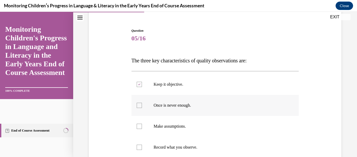
click at [142, 103] on input "Once is never enough." at bounding box center [139, 105] width 5 height 5
checkbox input "true"
click at [175, 141] on label "Record what you observe." at bounding box center [216, 146] width 168 height 21
click at [142, 144] on input "Record what you observe." at bounding box center [139, 146] width 5 height 5
checkbox input "true"
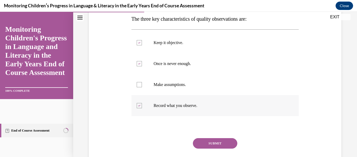
scroll to position [87, 0]
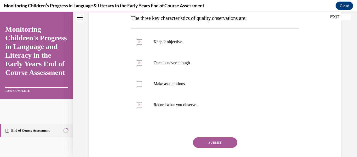
click at [201, 144] on button "SUBMIT" at bounding box center [215, 142] width 44 height 10
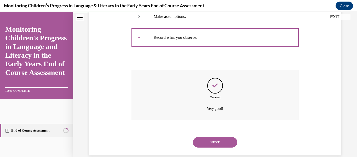
scroll to position [163, 0]
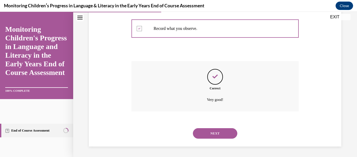
click at [206, 133] on button "NEXT" at bounding box center [215, 133] width 44 height 10
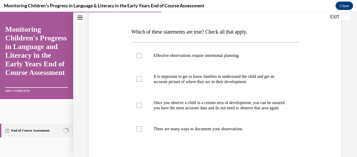
scroll to position [73, 0]
click at [205, 59] on label "Effective observations require intentional planning." at bounding box center [216, 55] width 168 height 21
click at [142, 58] on input "Effective observations require intentional planning." at bounding box center [139, 55] width 5 height 5
checkbox input "true"
click at [197, 77] on p "It is important to get to know families to understand the child and get an accu…" at bounding box center [220, 78] width 132 height 10
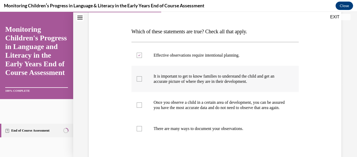
click at [142, 77] on input "It is important to get to know families to understand the child and get an accu…" at bounding box center [139, 78] width 5 height 5
checkbox input "true"
click at [185, 130] on label "There are many ways to document your observations." at bounding box center [216, 128] width 168 height 21
click at [142, 130] on input "There are many ways to document your observations." at bounding box center [139, 128] width 5 height 5
checkbox input "true"
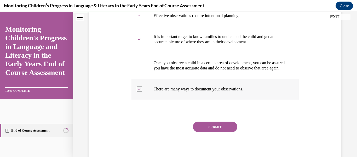
scroll to position [113, 0]
click at [198, 130] on button "SUBMIT" at bounding box center [215, 126] width 44 height 10
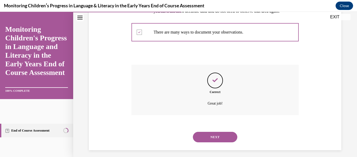
scroll to position [179, 0]
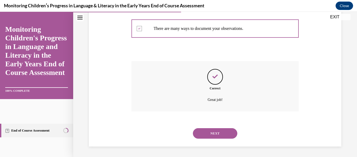
click at [198, 130] on button "NEXT" at bounding box center [215, 133] width 44 height 10
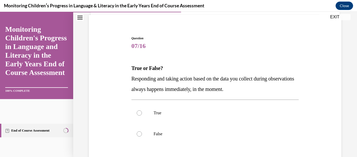
scroll to position [38, 0]
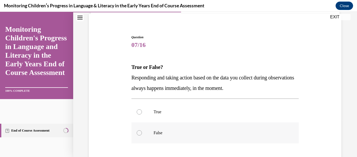
click at [198, 130] on p "False" at bounding box center [220, 132] width 132 height 5
click at [142, 130] on input "False" at bounding box center [139, 132] width 5 height 5
radio input "true"
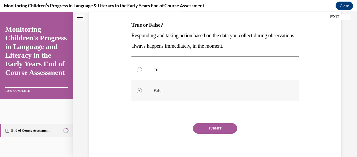
click at [198, 130] on button "SUBMIT" at bounding box center [215, 128] width 44 height 10
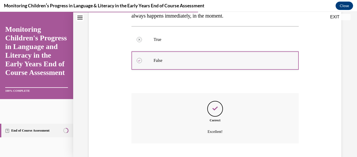
scroll to position [142, 0]
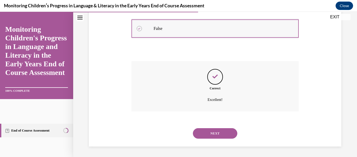
click at [198, 130] on button "NEXT" at bounding box center [215, 133] width 44 height 10
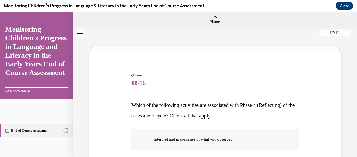
click at [197, 136] on label "Interpret and make sense of what you observed." at bounding box center [216, 139] width 168 height 21
click at [142, 136] on input "Interpret and make sense of what you observed." at bounding box center [139, 138] width 5 height 5
checkbox input "true"
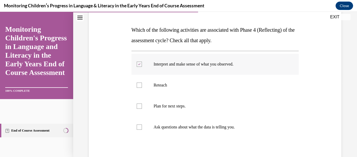
scroll to position [73, 0]
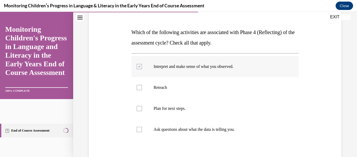
click at [197, 136] on label "Ask questions about what the data is telling you." at bounding box center [216, 129] width 168 height 21
click at [142, 132] on input "Ask questions about what the data is telling you." at bounding box center [139, 129] width 5 height 5
checkbox input "true"
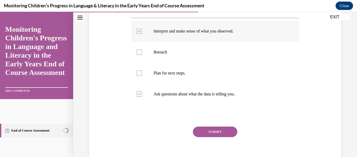
click at [197, 136] on button "SUBMIT" at bounding box center [215, 131] width 44 height 10
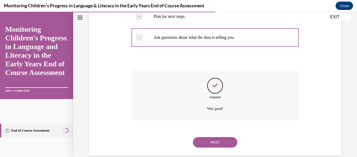
scroll to position [173, 0]
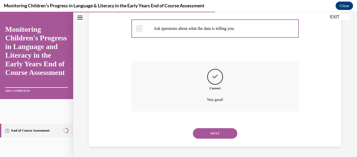
click at [197, 136] on button "NEXT" at bounding box center [215, 133] width 44 height 10
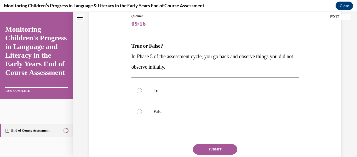
scroll to position [61, 0]
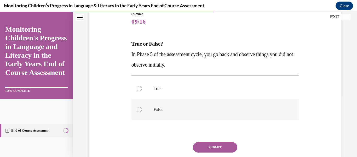
click at [192, 109] on p "False" at bounding box center [220, 109] width 132 height 5
click at [142, 109] on input "False" at bounding box center [139, 109] width 5 height 5
radio input "true"
click at [218, 149] on button "SUBMIT" at bounding box center [215, 147] width 44 height 10
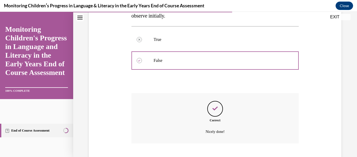
scroll to position [142, 0]
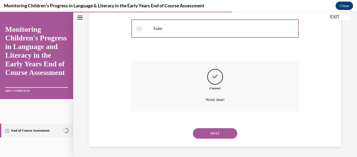
click at [220, 130] on button "NEXT" at bounding box center [215, 133] width 44 height 10
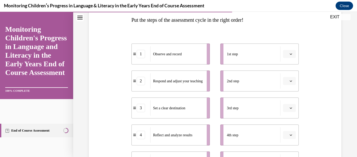
scroll to position [86, 0]
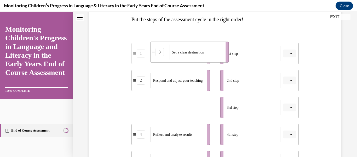
drag, startPoint x: 186, startPoint y: 104, endPoint x: 202, endPoint y: 50, distance: 56.4
click at [202, 50] on span "Set a clear destination" at bounding box center [188, 51] width 32 height 5
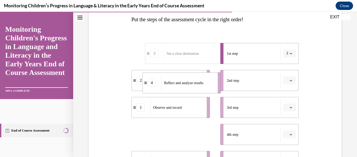
drag, startPoint x: 179, startPoint y: 127, endPoint x: 190, endPoint y: 73, distance: 55.0
click at [190, 73] on li "4 Reflect and analyze results" at bounding box center [182, 82] width 78 height 21
drag, startPoint x: 184, startPoint y: 130, endPoint x: 198, endPoint y: 78, distance: 54.6
click at [198, 78] on div "Reflect and analyze results" at bounding box center [190, 80] width 53 height 15
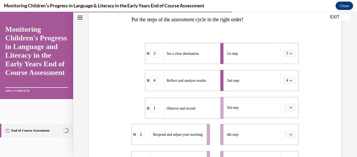
drag, startPoint x: 190, startPoint y: 106, endPoint x: 205, endPoint y: 107, distance: 14.4
click at [205, 107] on div "Observe and record" at bounding box center [190, 107] width 53 height 15
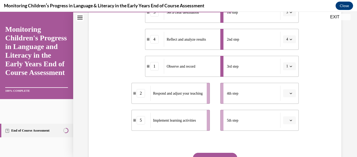
scroll to position [127, 0]
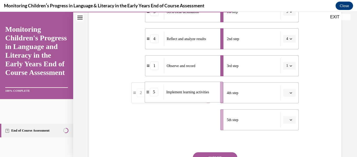
drag, startPoint x: 203, startPoint y: 112, endPoint x: 218, endPoint y: 83, distance: 33.1
click at [218, 83] on li "5 Implement learning activities" at bounding box center [184, 91] width 78 height 21
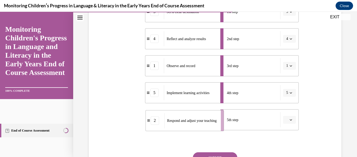
drag, startPoint x: 203, startPoint y: 113, endPoint x: 217, endPoint y: 114, distance: 14.2
click at [217, 114] on div "Respond and adjust your teaching" at bounding box center [190, 120] width 53 height 15
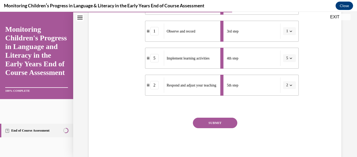
click at [215, 123] on button "SUBMIT" at bounding box center [215, 122] width 44 height 10
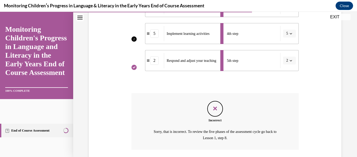
scroll to position [224, 0]
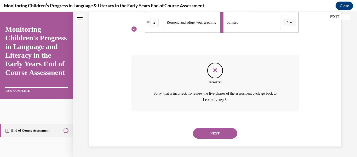
click at [215, 129] on button "NEXT" at bounding box center [215, 133] width 44 height 10
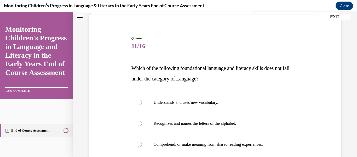
scroll to position [36, 0]
click at [213, 126] on label "Recognizes and names the letters of the alphabet." at bounding box center [216, 123] width 168 height 21
click at [142, 126] on input "Recognizes and names the letters of the alphabet." at bounding box center [139, 123] width 5 height 5
radio input "true"
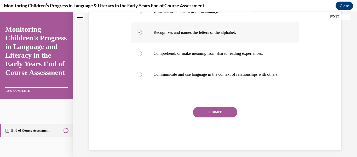
scroll to position [134, 0]
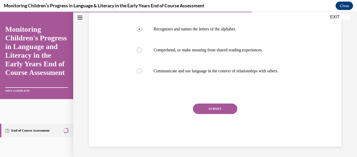
click at [215, 110] on button "SUBMIT" at bounding box center [215, 108] width 44 height 10
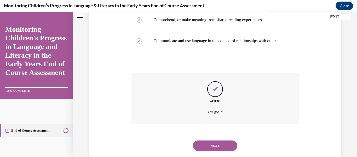
scroll to position [179, 0]
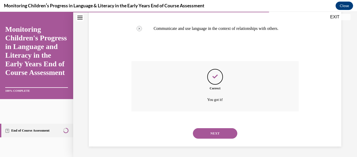
click at [214, 130] on button "NEXT" at bounding box center [215, 133] width 44 height 10
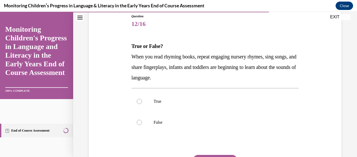
scroll to position [61, 0]
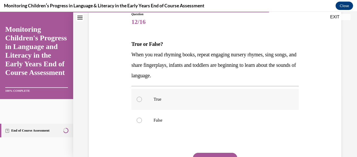
click at [200, 103] on label "True" at bounding box center [216, 99] width 168 height 21
click at [142, 102] on input "True" at bounding box center [139, 98] width 5 height 5
radio input "true"
click at [206, 153] on button "SUBMIT" at bounding box center [215, 157] width 44 height 10
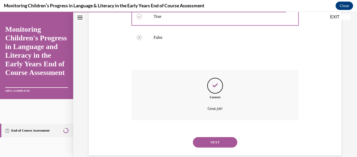
scroll to position [152, 0]
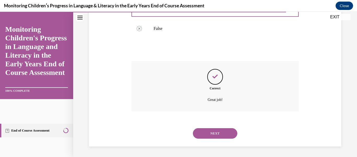
click at [208, 134] on button "NEXT" at bounding box center [215, 133] width 44 height 10
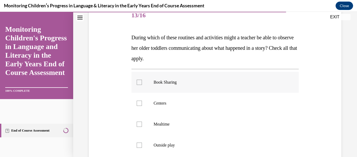
scroll to position [68, 0]
click at [172, 84] on p "Book Sharing" at bounding box center [220, 81] width 132 height 5
click at [142, 84] on input "Book Sharing" at bounding box center [139, 81] width 5 height 5
checkbox input "true"
click at [171, 98] on label "Centers" at bounding box center [216, 102] width 168 height 21
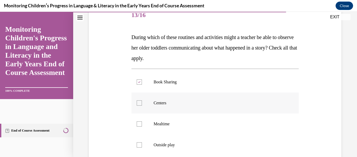
click at [142, 100] on input "Centers" at bounding box center [139, 102] width 5 height 5
checkbox input "true"
click at [165, 125] on p "Mealtime" at bounding box center [220, 123] width 132 height 5
click at [142, 125] on input "Mealtime" at bounding box center [139, 123] width 5 height 5
checkbox input "true"
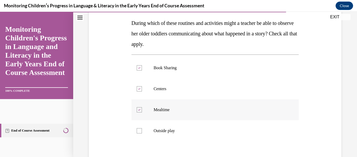
scroll to position [83, 0]
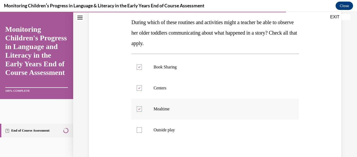
click at [165, 125] on label "Outside play" at bounding box center [216, 129] width 168 height 21
click at [142, 127] on input "Outside play" at bounding box center [139, 129] width 5 height 5
checkbox input "true"
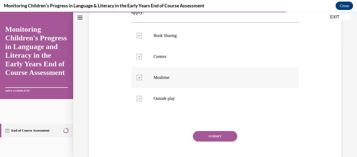
scroll to position [115, 0]
click at [207, 136] on button "SUBMIT" at bounding box center [215, 135] width 44 height 10
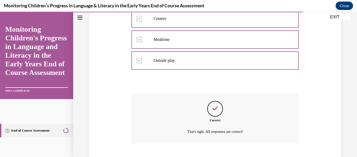
scroll to position [184, 0]
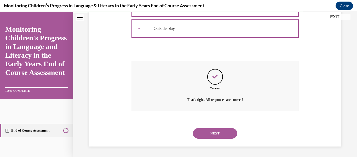
click at [207, 136] on button "NEXT" at bounding box center [215, 133] width 44 height 10
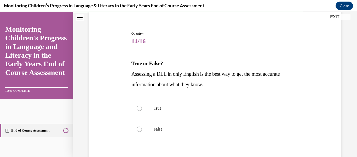
scroll to position [42, 0]
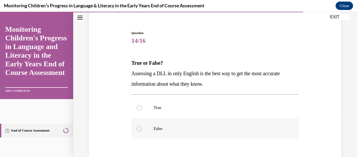
click at [184, 131] on label "False" at bounding box center [216, 128] width 168 height 21
click at [142, 131] on input "False" at bounding box center [139, 128] width 5 height 5
radio input "true"
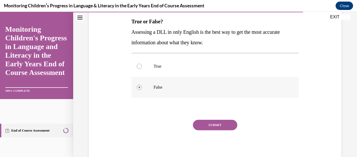
scroll to position [84, 0]
click at [199, 126] on button "SUBMIT" at bounding box center [215, 124] width 44 height 10
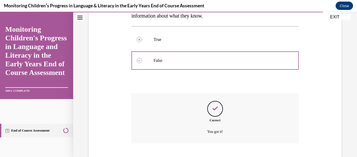
scroll to position [142, 0]
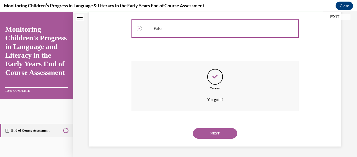
click at [202, 130] on button "NEXT" at bounding box center [215, 133] width 44 height 10
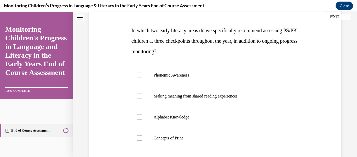
scroll to position [75, 0]
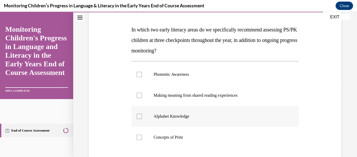
click at [202, 123] on label "Alphabet Knowledge" at bounding box center [216, 116] width 168 height 21
click at [142, 119] on input "Alphabet Knowledge" at bounding box center [139, 115] width 5 height 5
checkbox input "true"
click at [208, 72] on p "Phonemic Awareness" at bounding box center [220, 74] width 132 height 5
click at [142, 72] on input "Phonemic Awareness" at bounding box center [139, 74] width 5 height 5
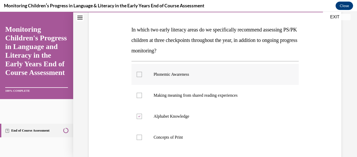
checkbox input "true"
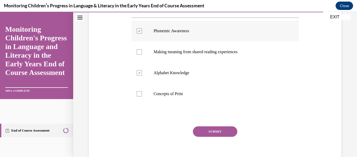
scroll to position [121, 0]
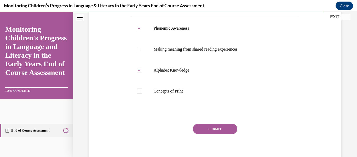
click at [203, 125] on button "SUBMIT" at bounding box center [215, 128] width 44 height 10
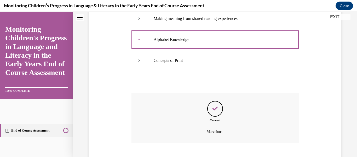
scroll to position [184, 0]
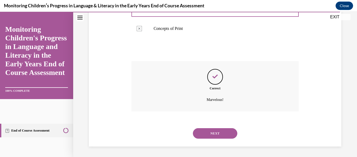
click at [203, 130] on button "NEXT" at bounding box center [215, 133] width 44 height 10
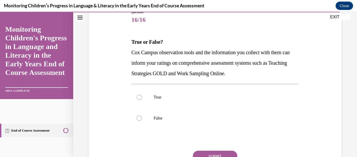
scroll to position [64, 0]
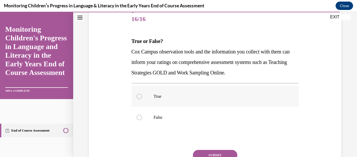
click at [201, 100] on label "True" at bounding box center [216, 96] width 168 height 21
click at [142, 99] on input "True" at bounding box center [139, 96] width 5 height 5
radio input "true"
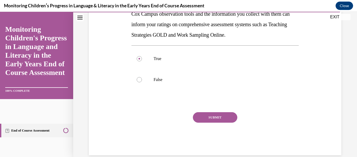
click at [201, 113] on button "SUBMIT" at bounding box center [215, 117] width 44 height 10
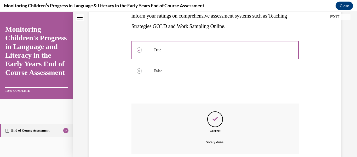
scroll to position [152, 0]
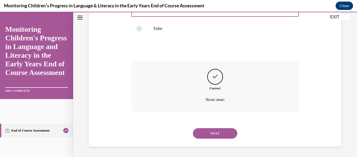
click at [198, 130] on button "NEXT" at bounding box center [215, 133] width 44 height 10
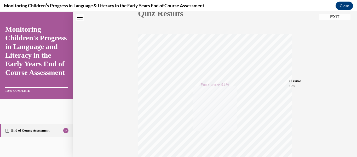
scroll to position [63, 0]
click at [335, 18] on button "EXIT" at bounding box center [334, 17] width 31 height 6
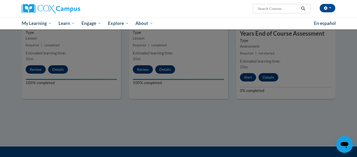
scroll to position [479, 0]
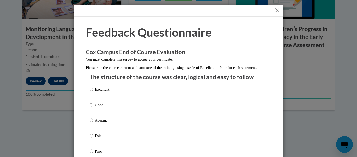
click at [170, 93] on div "Excellent Good Average Fair Poor" at bounding box center [179, 126] width 178 height 85
click at [92, 92] on input "Excellent" at bounding box center [91, 89] width 3 height 6
radio input "true"
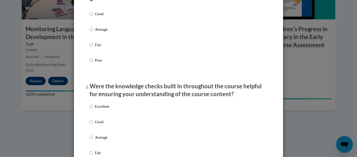
scroll to position [101, 0]
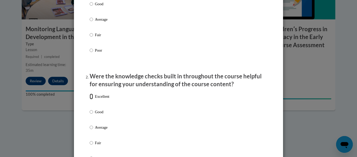
click at [92, 99] on input "Excellent" at bounding box center [91, 96] width 3 height 6
radio input "true"
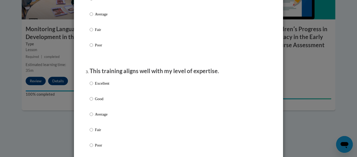
scroll to position [218, 0]
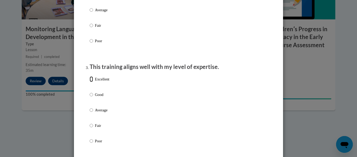
click at [91, 82] on input "Excellent" at bounding box center [91, 79] width 3 height 6
radio input "true"
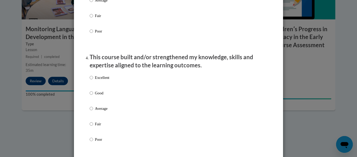
scroll to position [328, 0]
click at [91, 86] on label "Excellent" at bounding box center [100, 81] width 20 height 14
click at [91, 79] on input "Excellent" at bounding box center [91, 77] width 3 height 6
radio input "true"
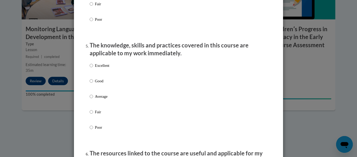
scroll to position [451, 0]
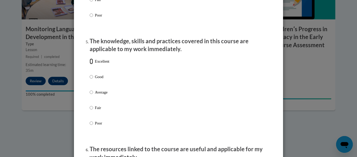
click at [91, 64] on input "Excellent" at bounding box center [91, 61] width 3 height 6
radio input "true"
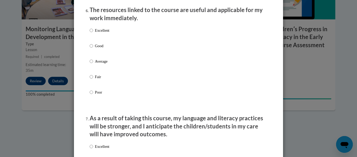
scroll to position [590, 0]
click at [93, 33] on input "Excellent" at bounding box center [91, 30] width 3 height 6
radio input "true"
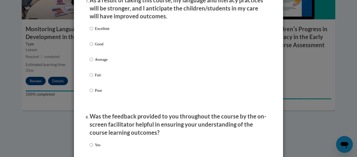
scroll to position [708, 0]
click at [93, 32] on input "Excellent" at bounding box center [91, 29] width 3 height 6
radio input "true"
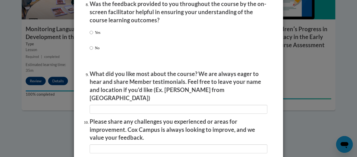
scroll to position [821, 0]
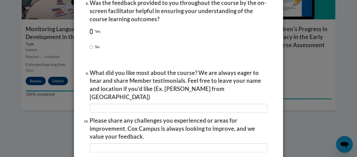
click at [90, 34] on input "Yes" at bounding box center [91, 32] width 3 height 6
radio input "true"
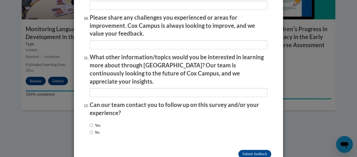
scroll to position [930, 0]
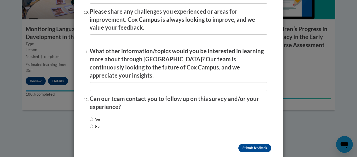
click at [94, 123] on label "No" at bounding box center [95, 126] width 10 height 6
click at [93, 123] on input "No" at bounding box center [91, 126] width 3 height 6
radio input "true"
click at [241, 144] on input "Submit feedback" at bounding box center [254, 148] width 33 height 8
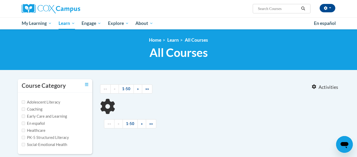
type input "playing outdoors"
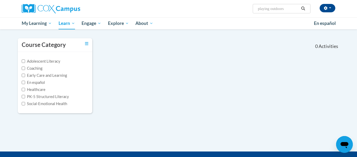
scroll to position [39, 0]
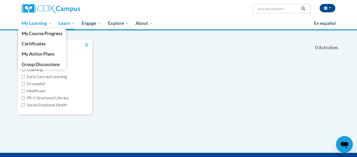
click at [30, 24] on span "My Learning" at bounding box center [37, 23] width 30 height 6
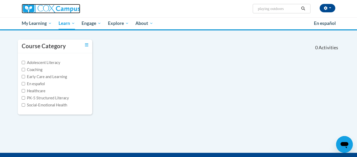
click at [53, 7] on img at bounding box center [51, 8] width 59 height 9
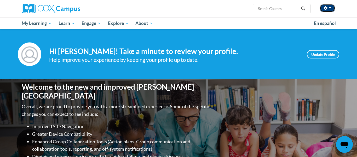
click at [325, 5] on button "button" at bounding box center [328, 8] width 16 height 8
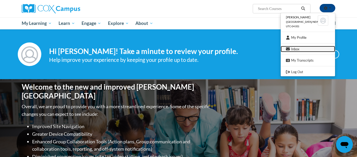
click at [298, 48] on link "Inbox" at bounding box center [308, 49] width 54 height 7
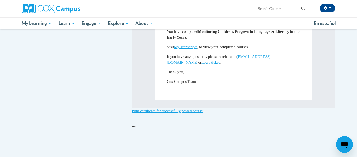
scroll to position [260, 0]
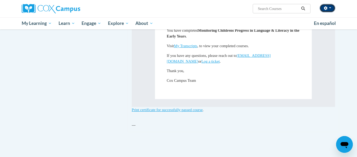
click at [332, 8] on button "button" at bounding box center [328, 8] width 16 height 8
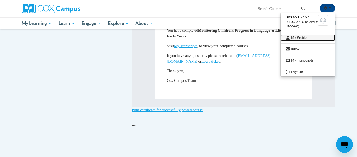
click at [317, 35] on link "My Profile" at bounding box center [308, 37] width 54 height 7
